Goal: Information Seeking & Learning: Learn about a topic

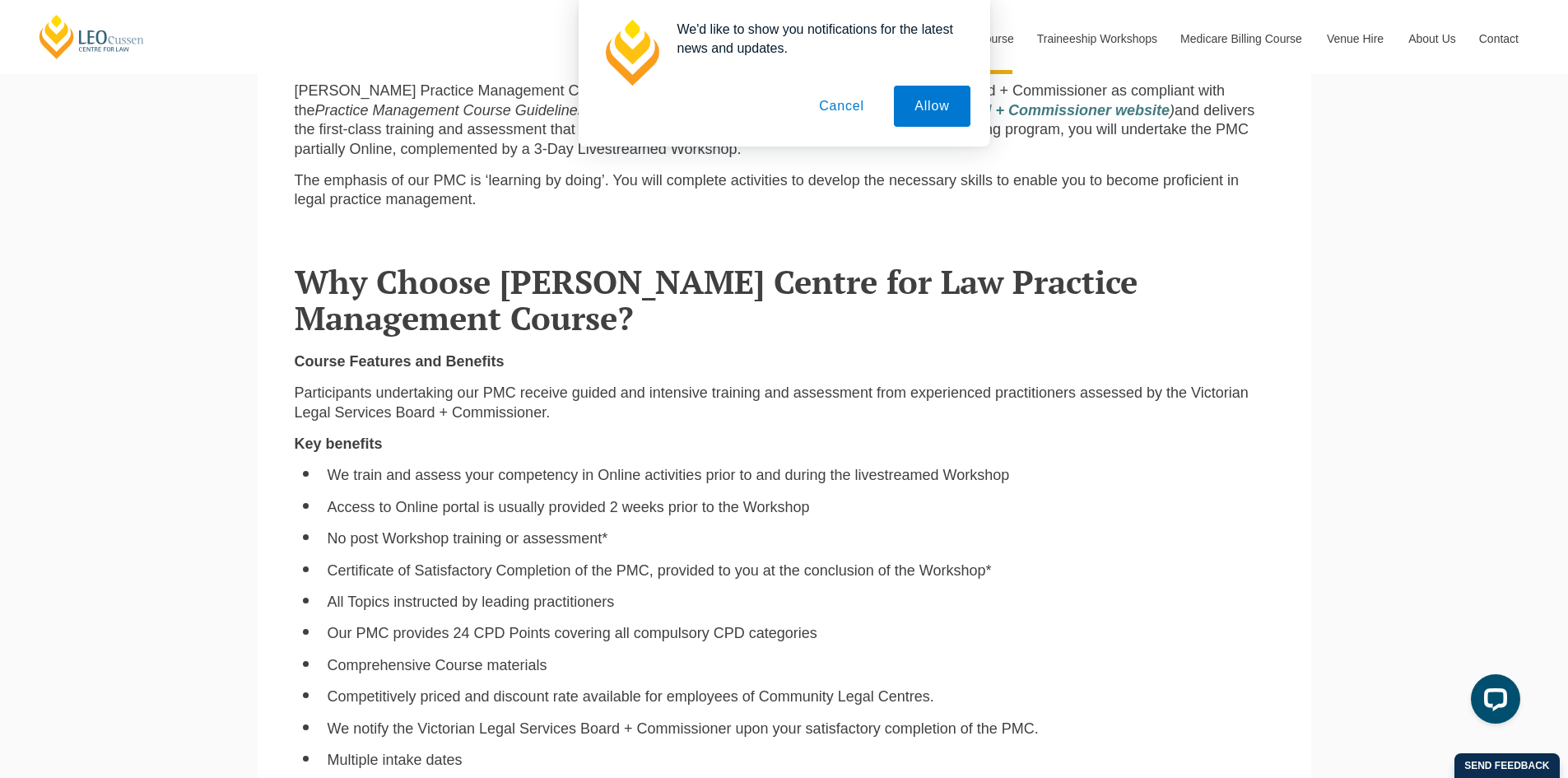
click at [836, 110] on button "Cancel" at bounding box center [842, 106] width 86 height 41
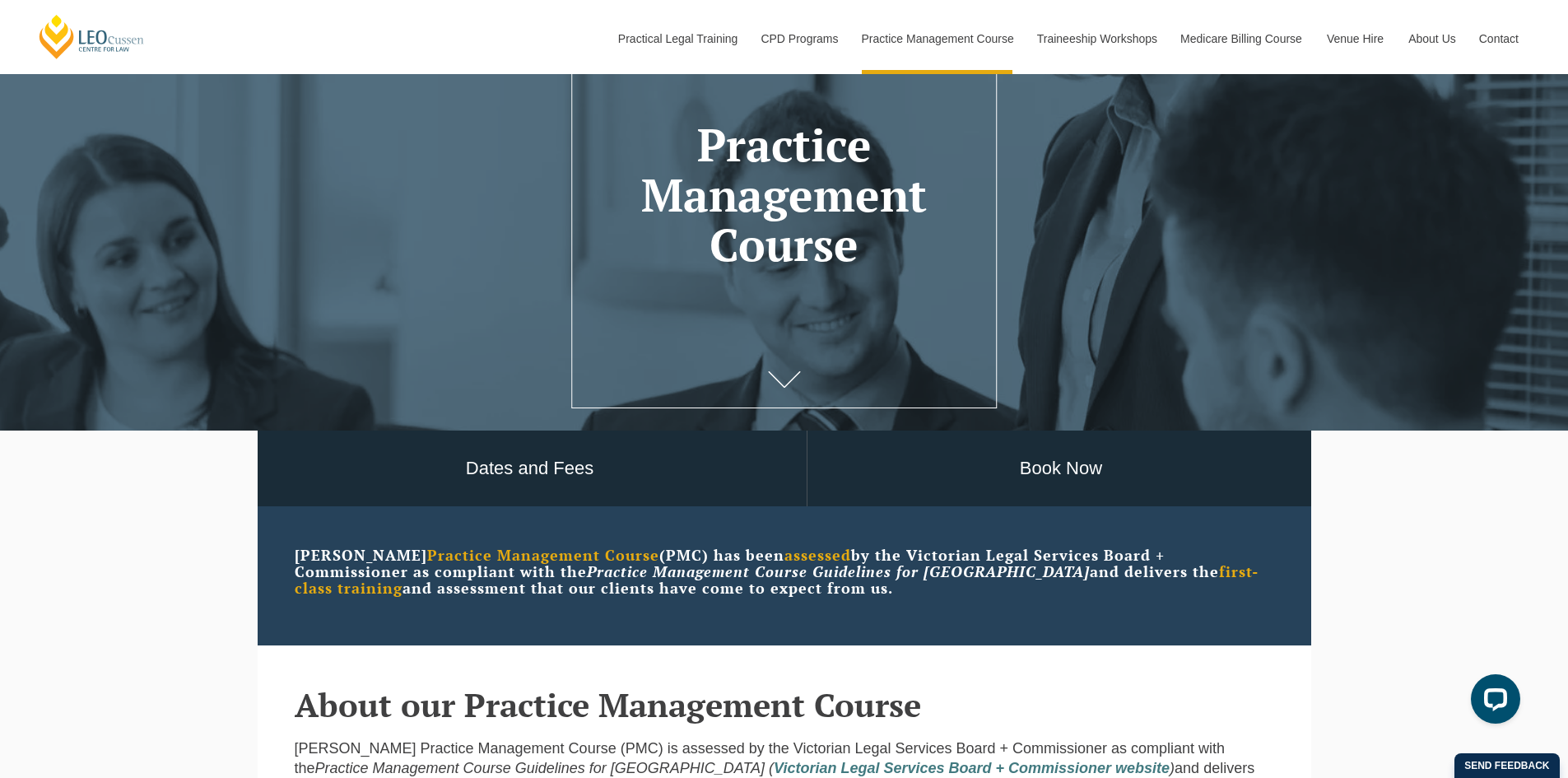
scroll to position [165, 0]
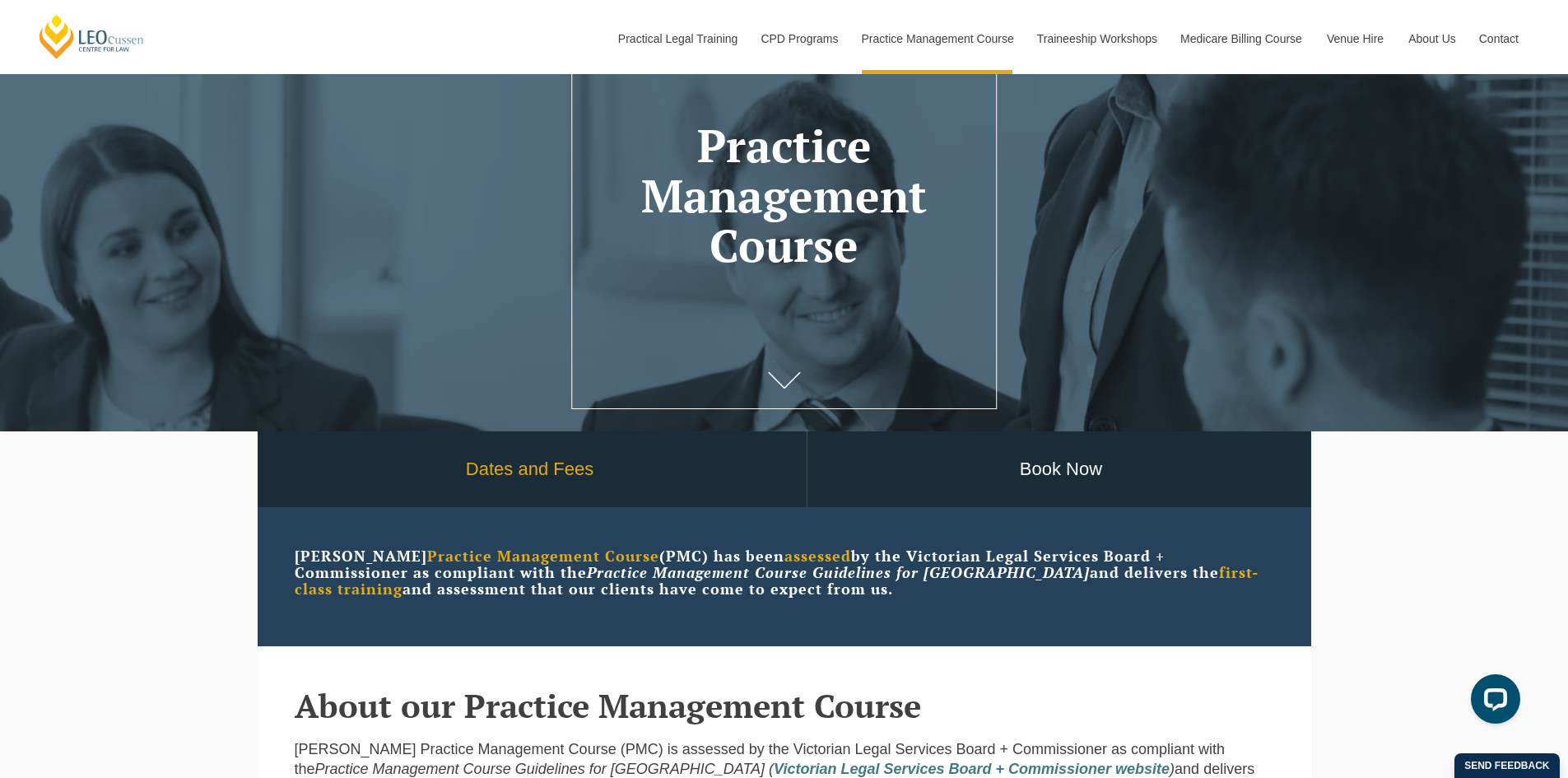
click at [497, 466] on link "Dates and Fees" at bounding box center [529, 470] width 553 height 76
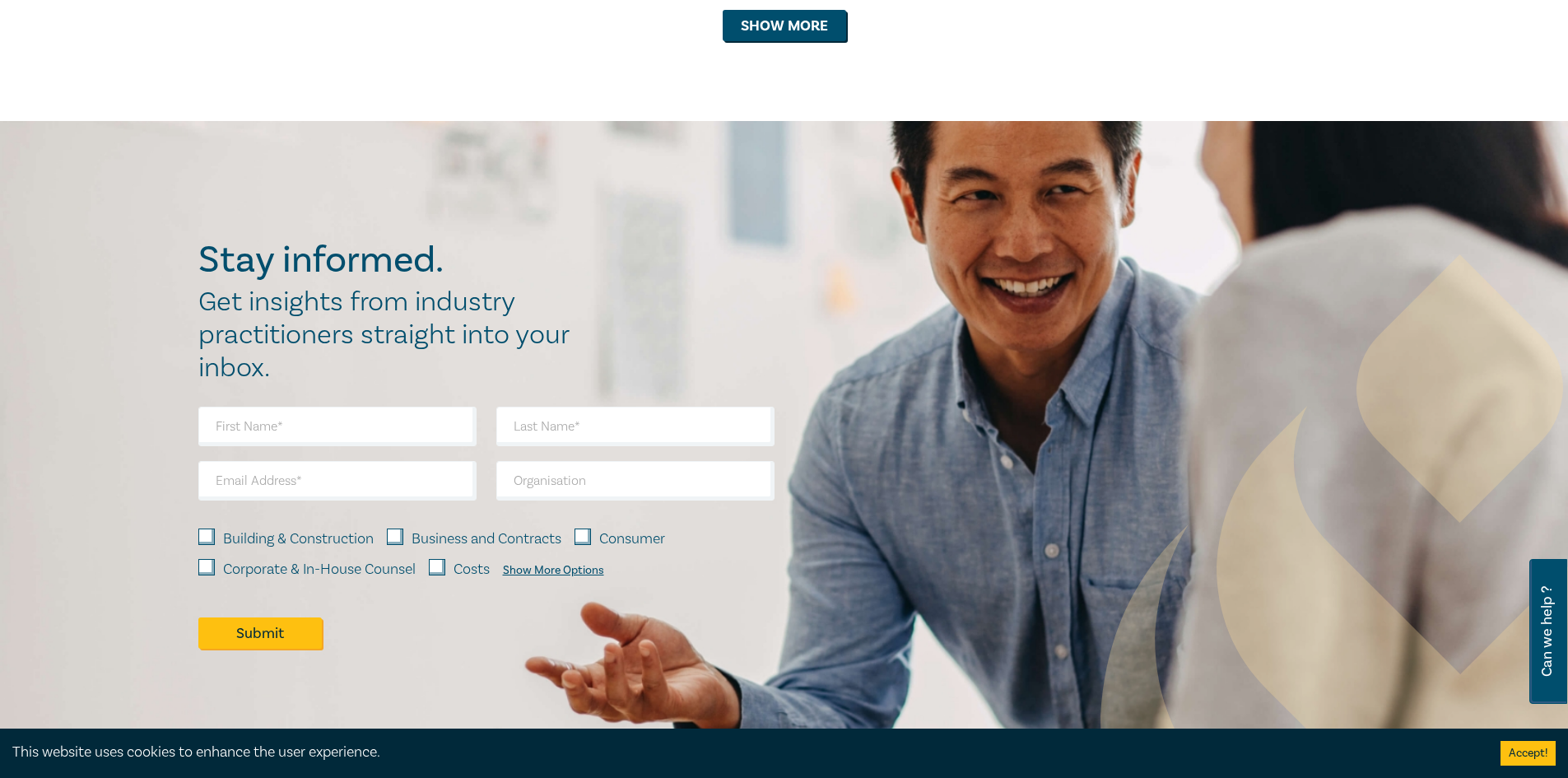
scroll to position [1815, 0]
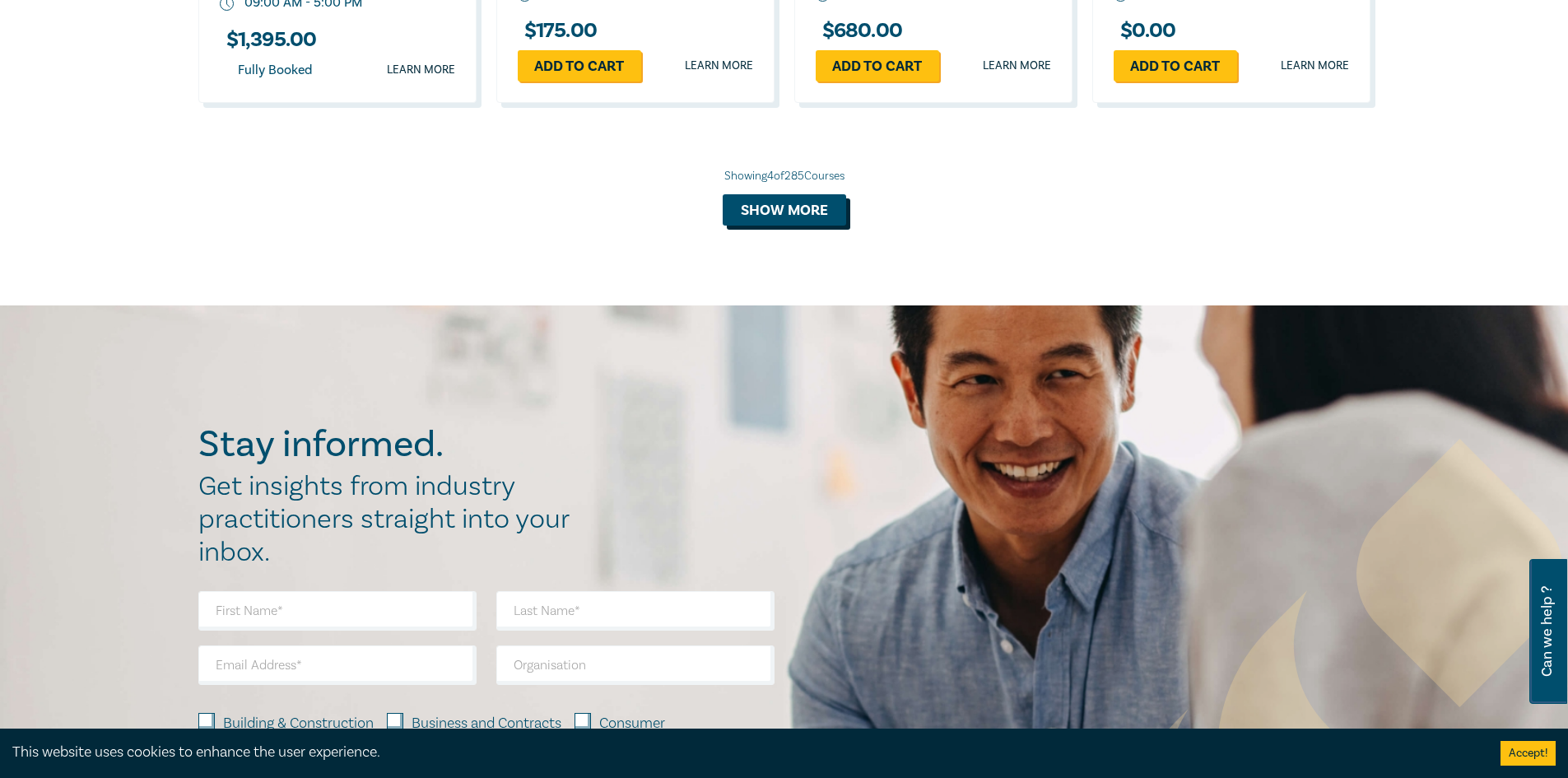
click at [790, 215] on button "Show more" at bounding box center [784, 210] width 123 height 31
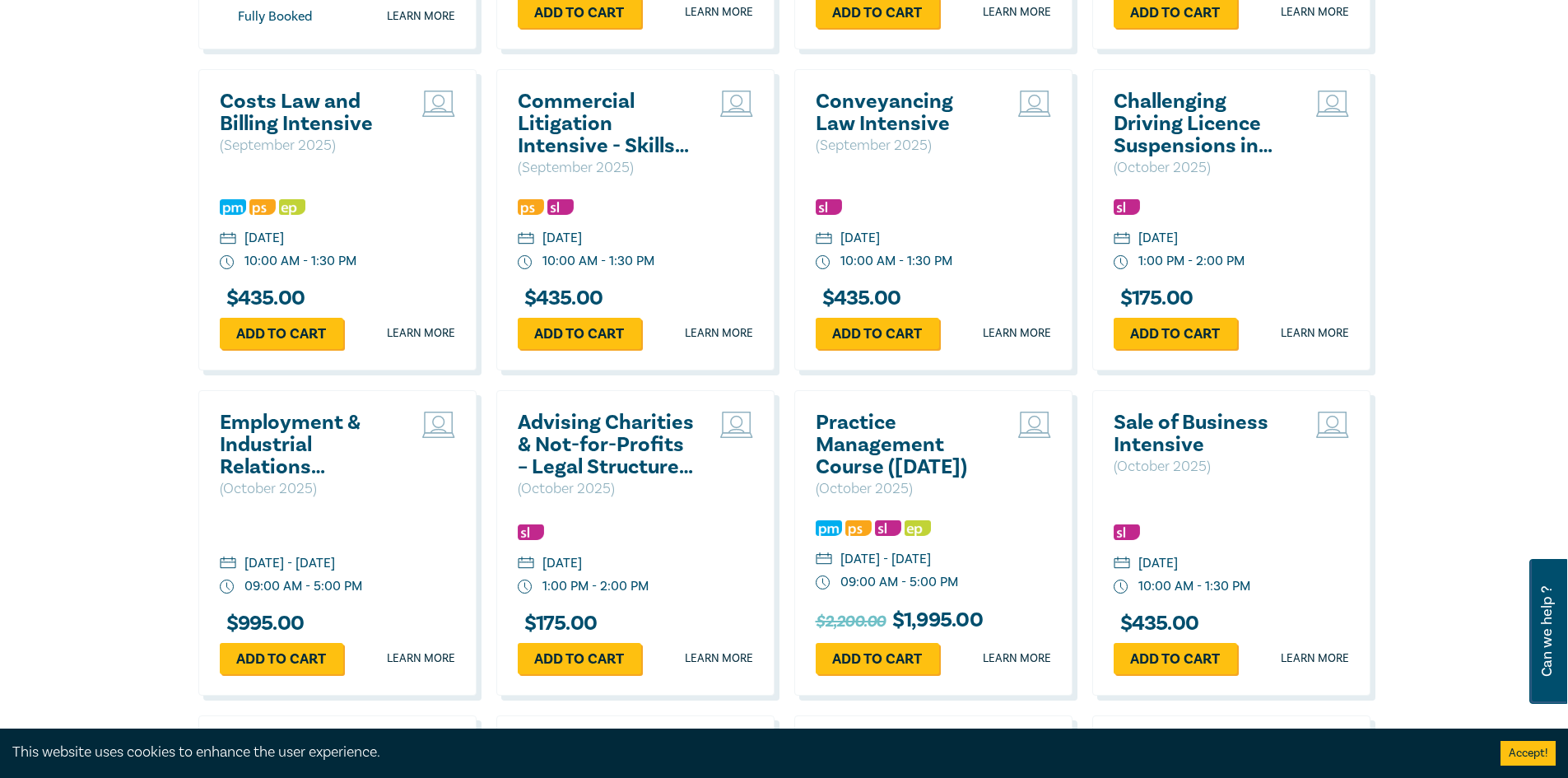
scroll to position [1898, 0]
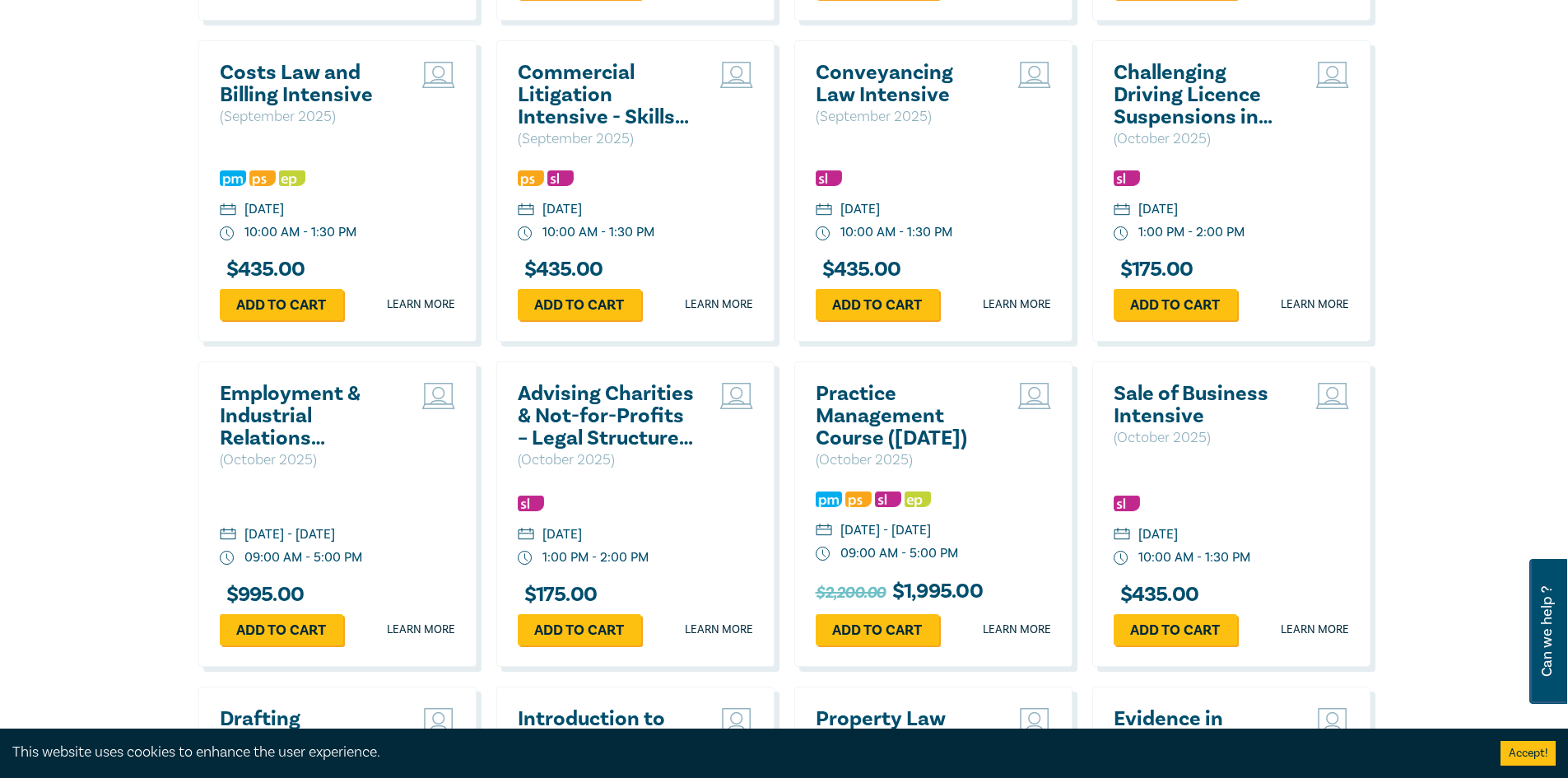
click at [848, 414] on h2 "Practice Management Course ([DATE])" at bounding box center [904, 416] width 177 height 66
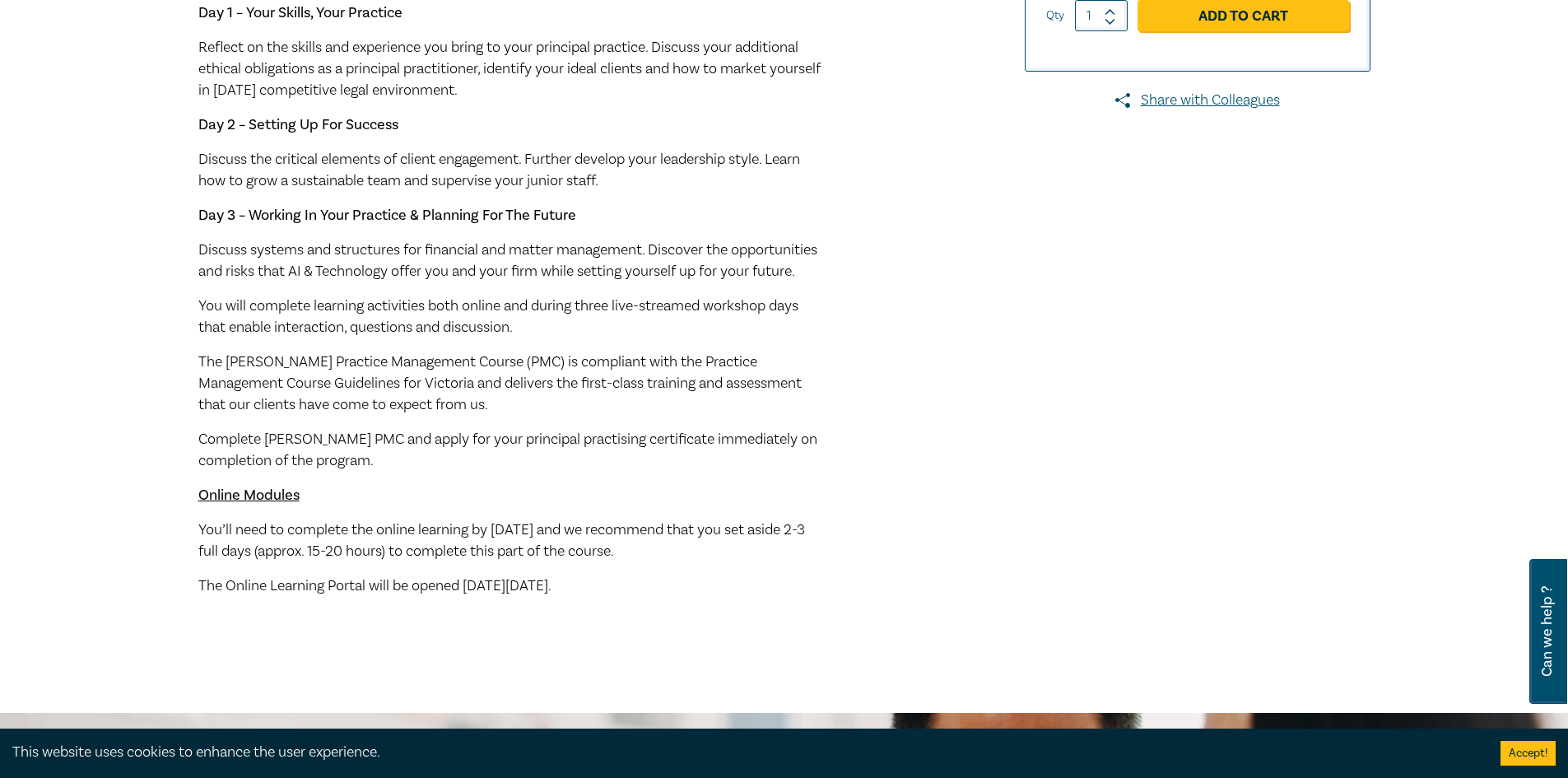
scroll to position [741, 0]
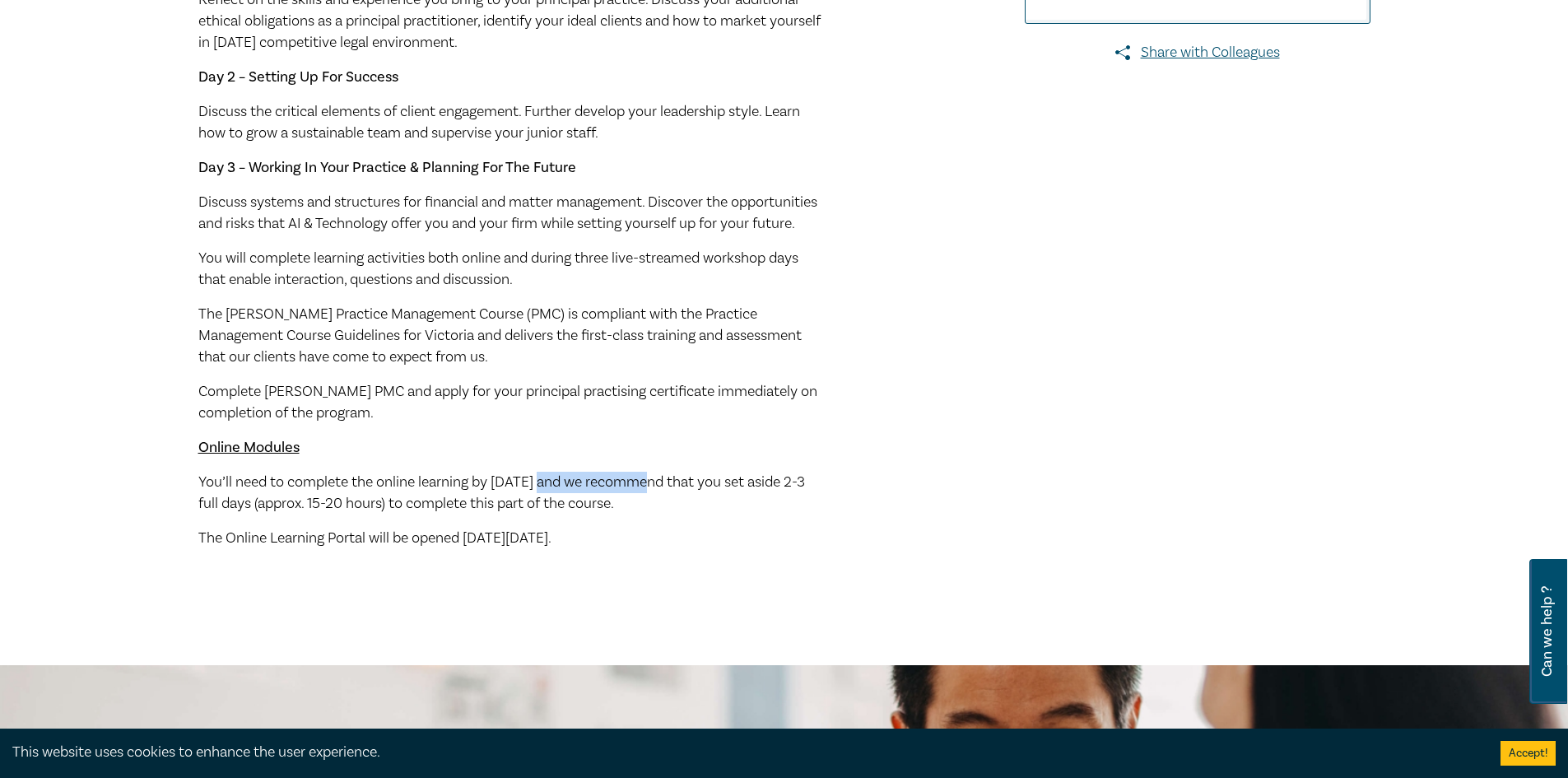
drag, startPoint x: 553, startPoint y: 503, endPoint x: 651, endPoint y: 500, distance: 98.0
click at [651, 500] on span "You’ll need to complete the online learning by [DATE] and we recommend that you…" at bounding box center [502, 493] width 606 height 41
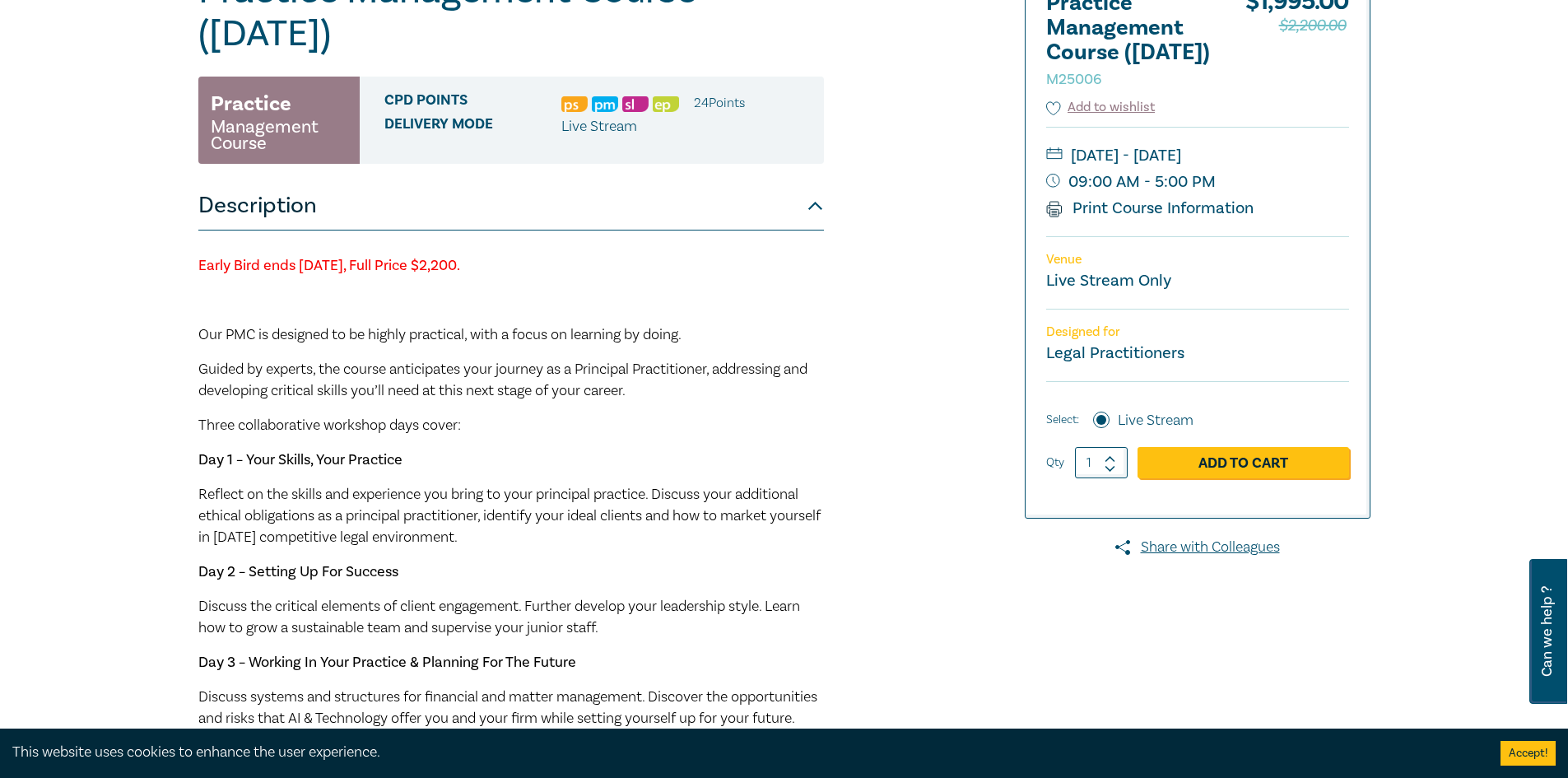
scroll to position [165, 0]
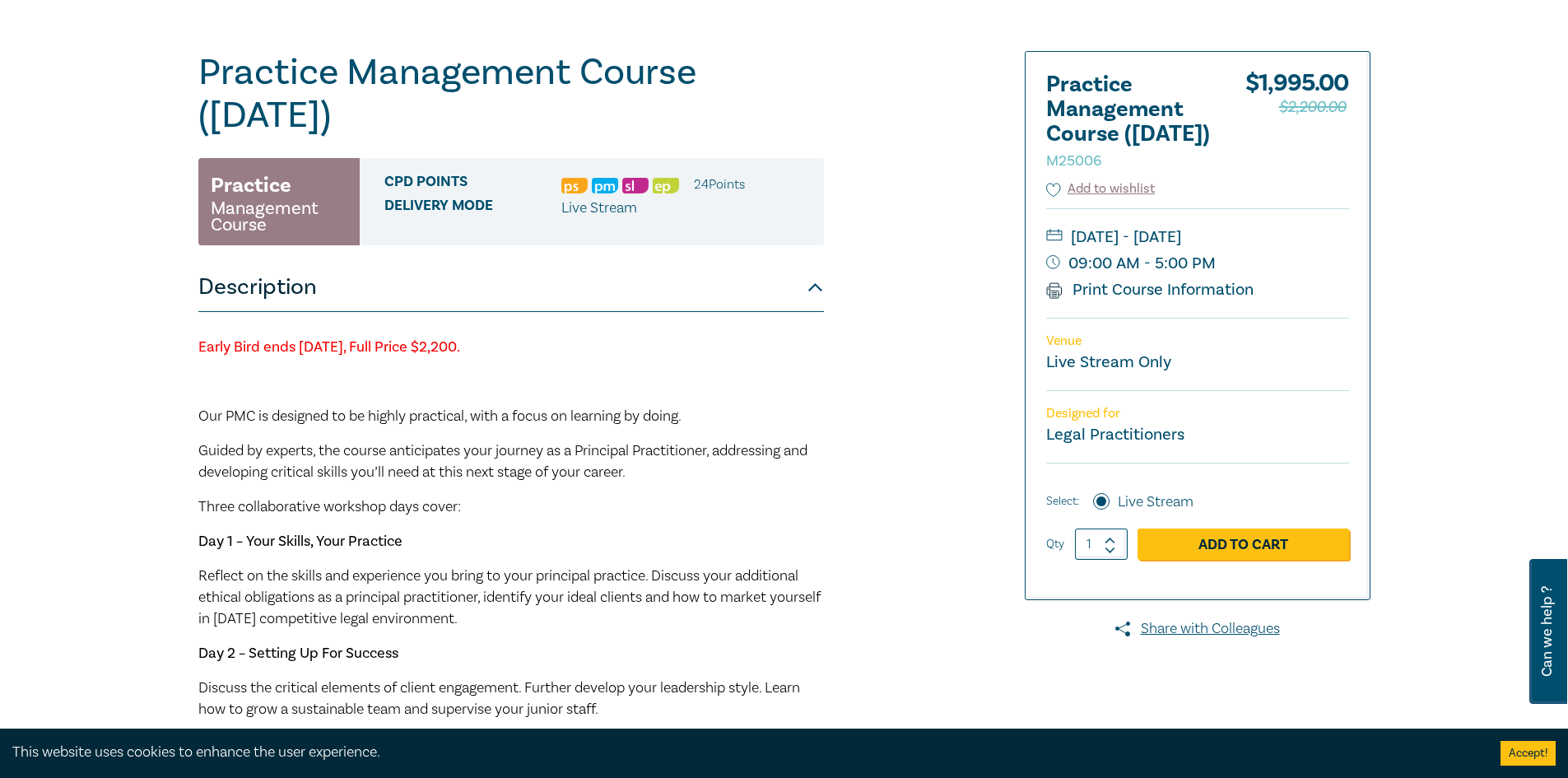
click at [234, 345] on strong "Early Bird ends [DATE], Full Price $2,200." at bounding box center [329, 347] width 261 height 19
drag, startPoint x: 198, startPoint y: 348, endPoint x: 680, endPoint y: 346, distance: 482.0
click at [680, 346] on p "Early Bird ends [DATE], Full Price $2,200." at bounding box center [512, 347] width 626 height 21
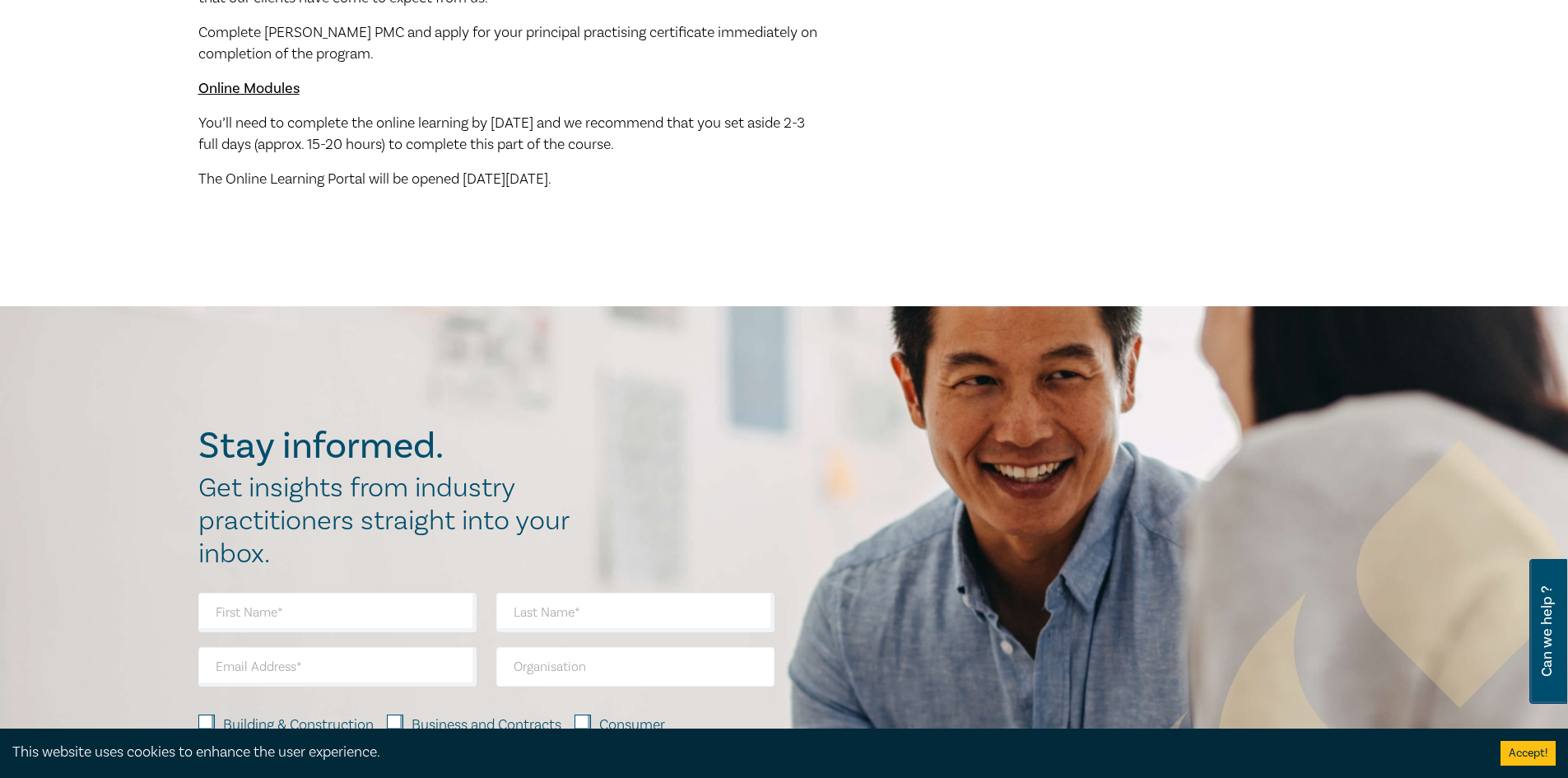
scroll to position [988, 0]
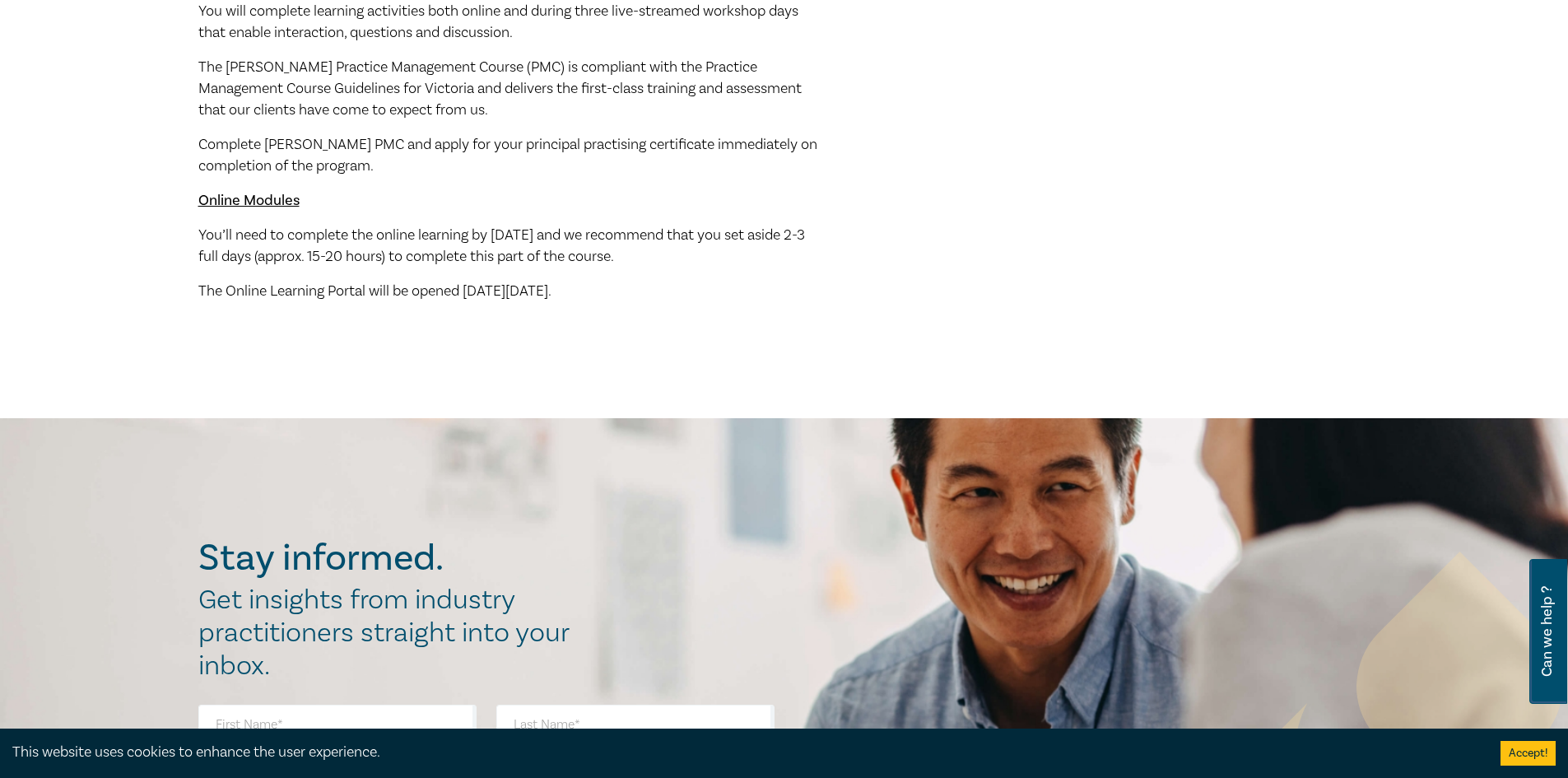
drag, startPoint x: 532, startPoint y: 312, endPoint x: 684, endPoint y: 312, distance: 152.0
click at [684, 302] on p "The Online Learning Portal will be opened [DATE][DATE]." at bounding box center [512, 291] width 626 height 21
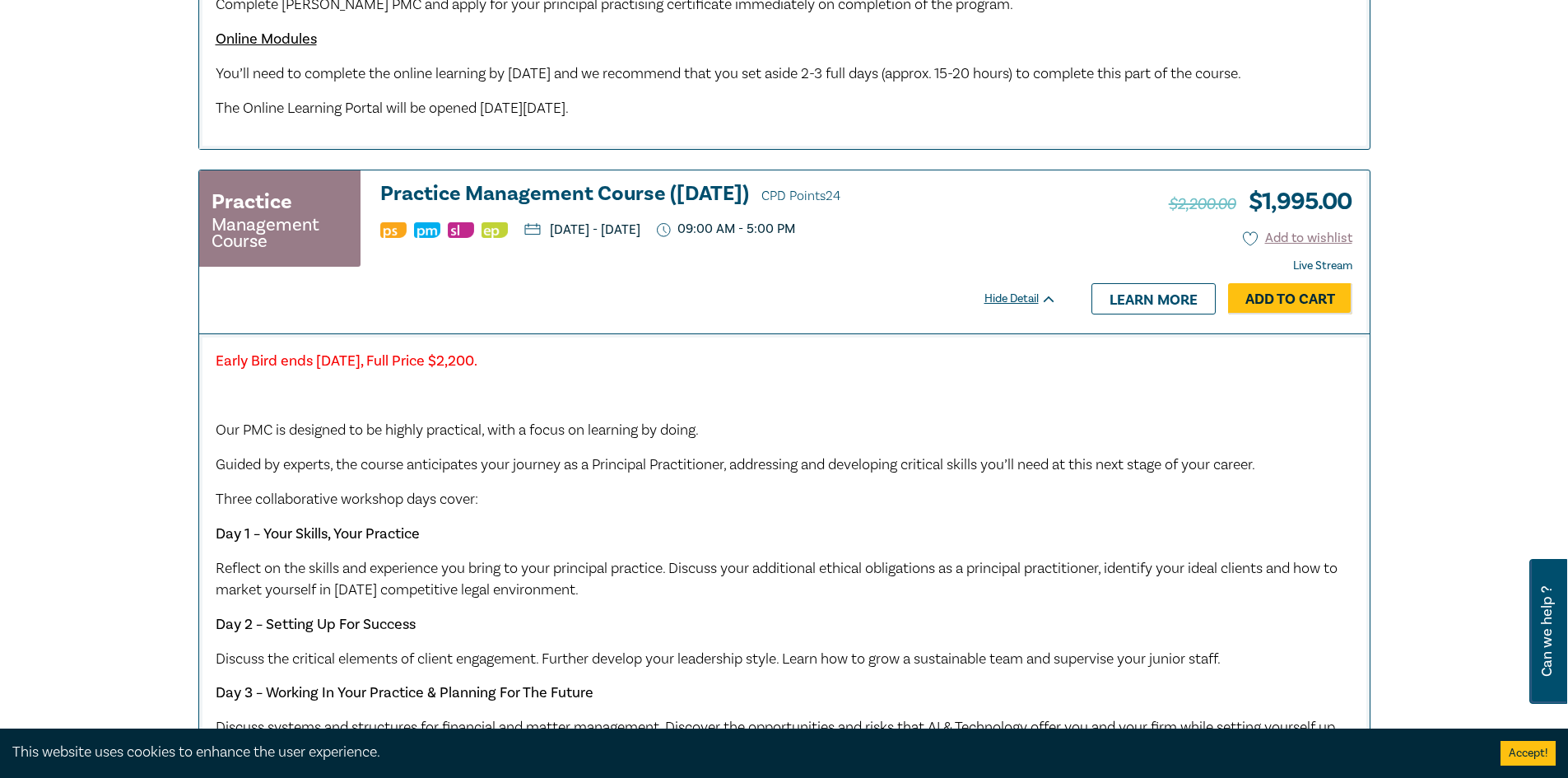
scroll to position [1318, 0]
